Goal: Task Accomplishment & Management: Manage account settings

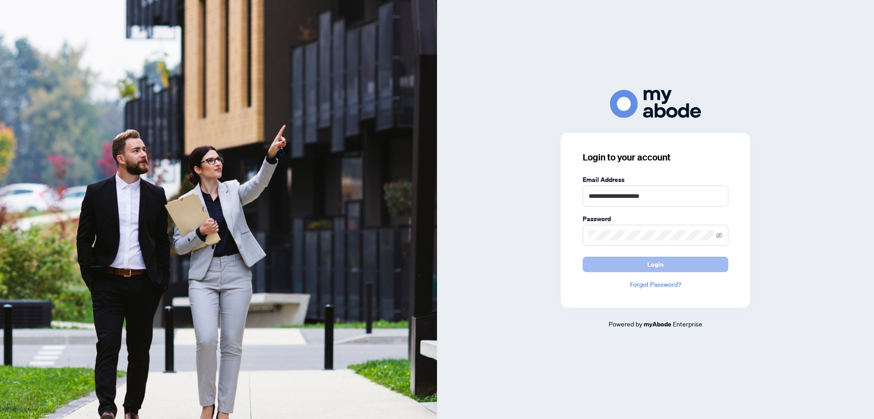
click at [659, 268] on span "Login" at bounding box center [656, 264] width 16 height 15
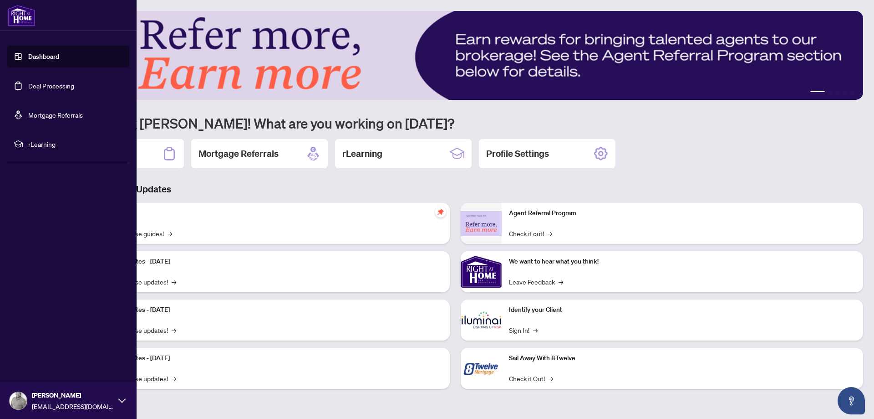
click at [28, 52] on link "Dashboard" at bounding box center [43, 56] width 31 height 8
click at [37, 83] on link "Deal Processing" at bounding box center [51, 86] width 46 height 8
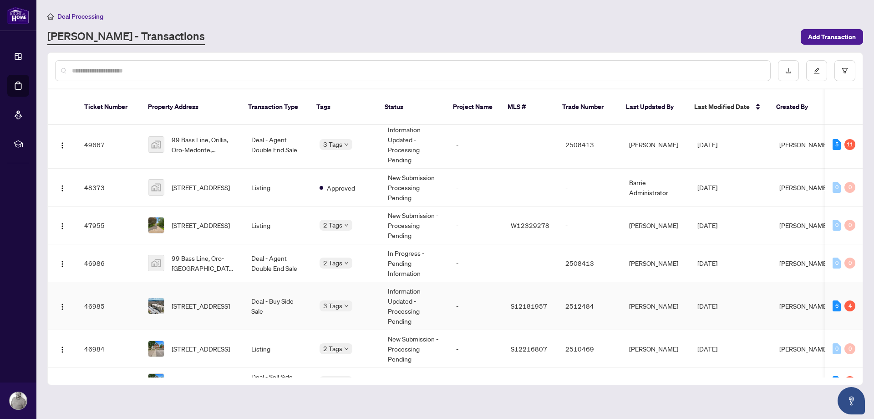
scroll to position [104, 0]
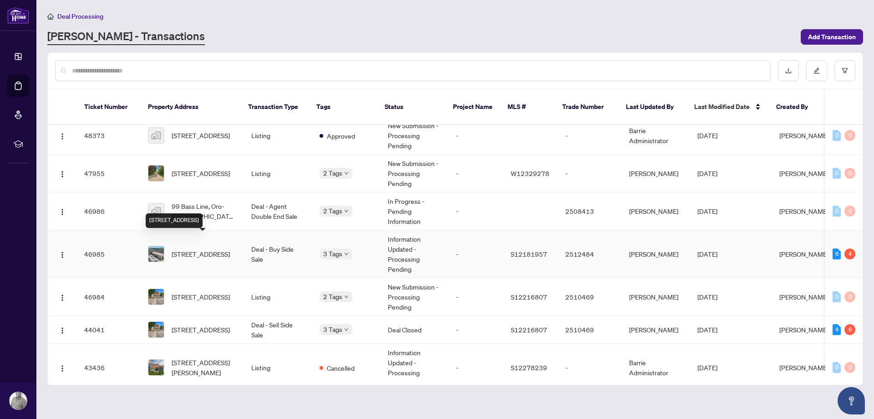
click at [202, 249] on span "[STREET_ADDRESS]" at bounding box center [201, 254] width 58 height 10
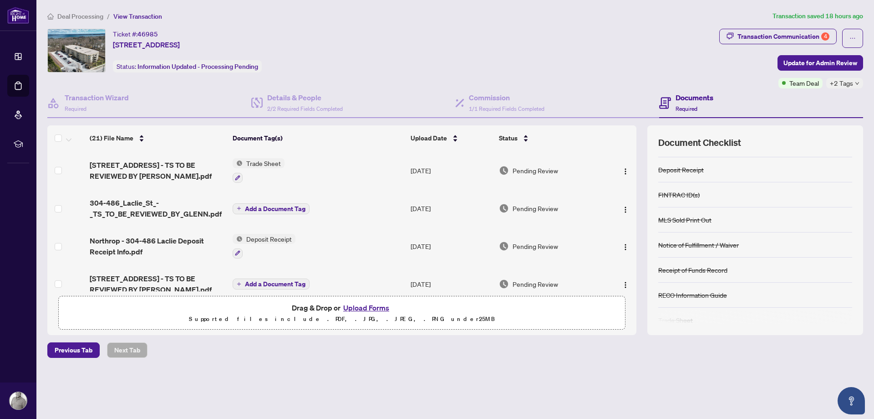
scroll to position [83, 0]
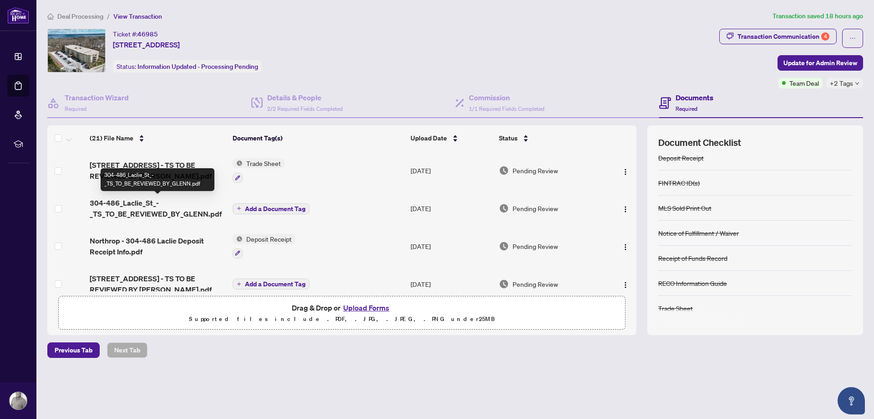
click at [164, 206] on span "304-486_Laclie_St_-_TS_TO_BE_REVIEWED_BY_GLENN.pdf" at bounding box center [157, 208] width 135 height 22
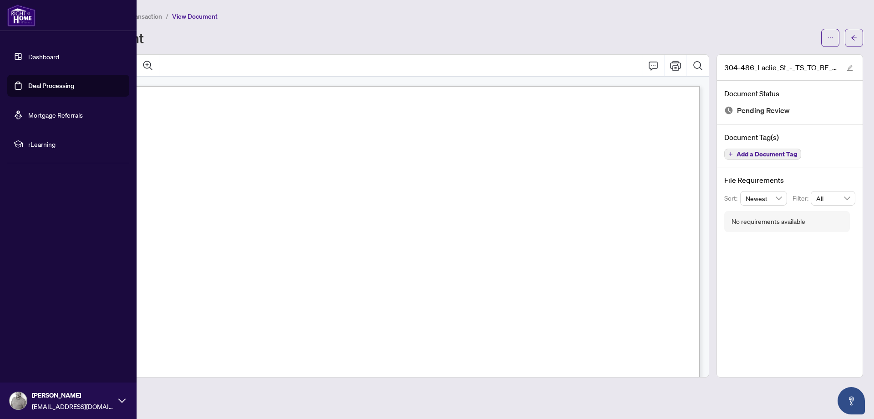
click at [39, 82] on link "Deal Processing" at bounding box center [51, 86] width 46 height 8
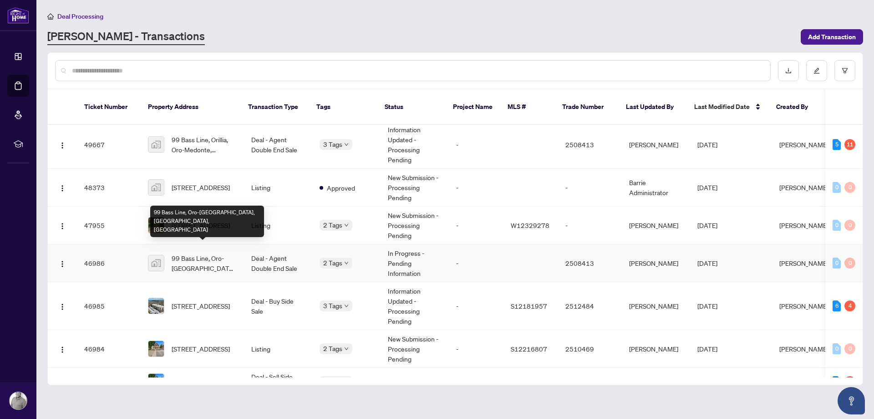
scroll to position [104, 0]
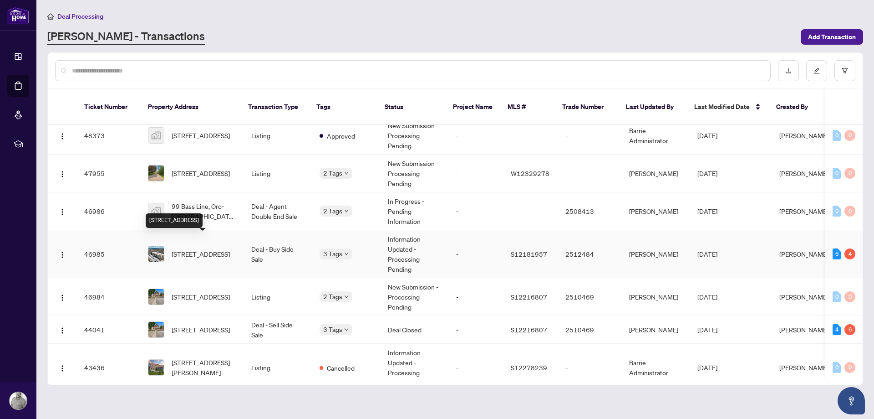
click at [190, 249] on span "[STREET_ADDRESS]" at bounding box center [201, 254] width 58 height 10
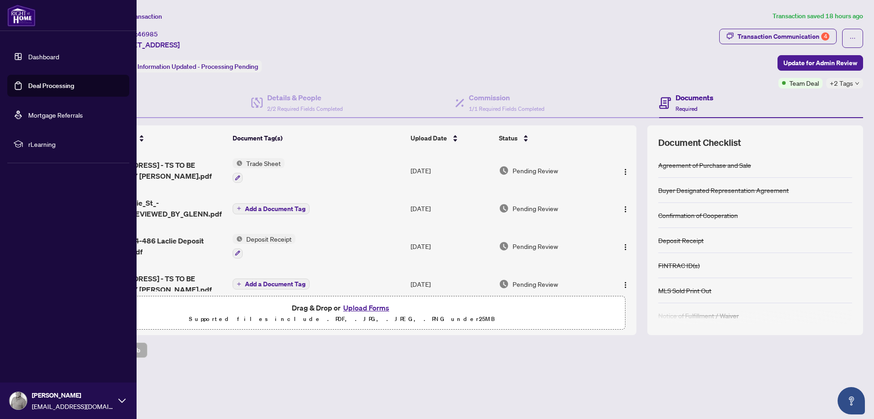
click at [28, 83] on link "Deal Processing" at bounding box center [51, 86] width 46 height 8
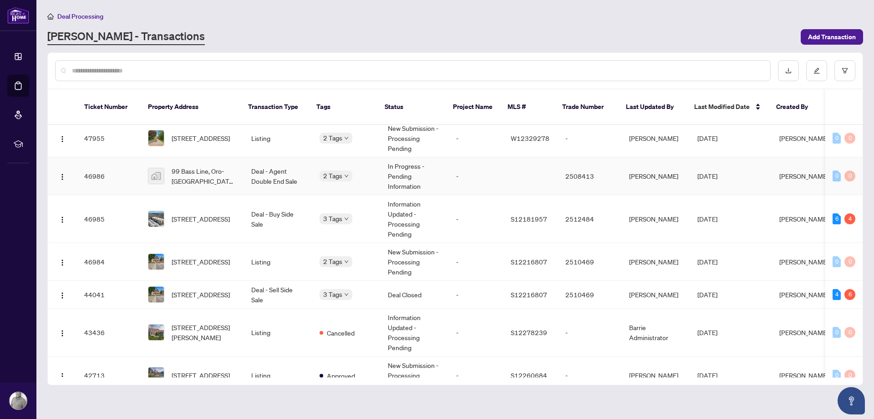
scroll to position [156, 0]
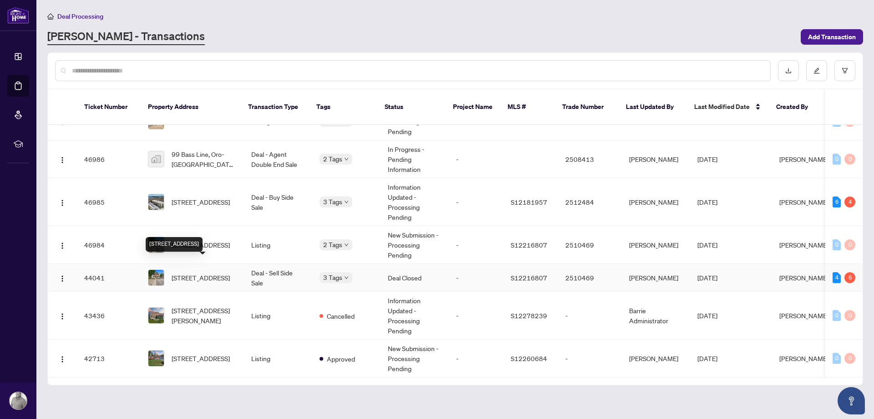
click at [208, 272] on span "[STREET_ADDRESS]" at bounding box center [201, 277] width 58 height 10
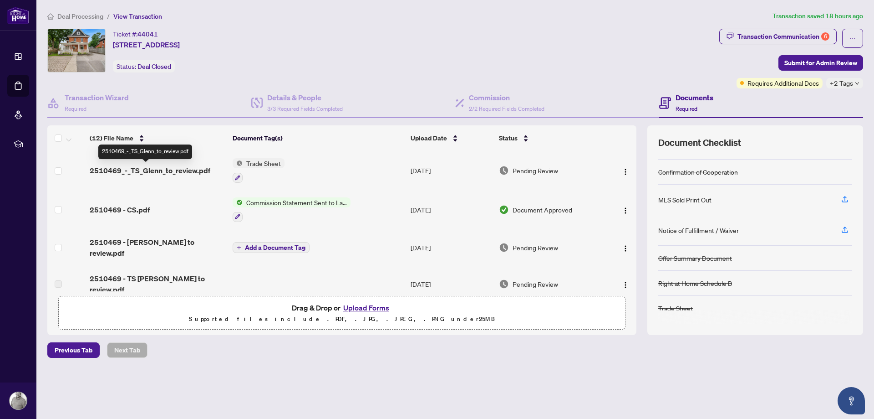
click at [185, 169] on span "2510469_-_TS_Glenn_to_review.pdf" at bounding box center [150, 170] width 121 height 11
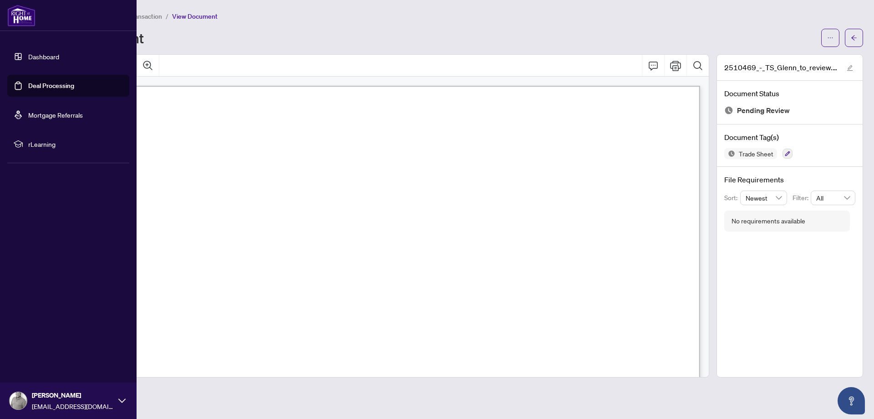
click at [28, 56] on link "Dashboard" at bounding box center [43, 56] width 31 height 8
